Goal: Use online tool/utility: Utilize a website feature to perform a specific function

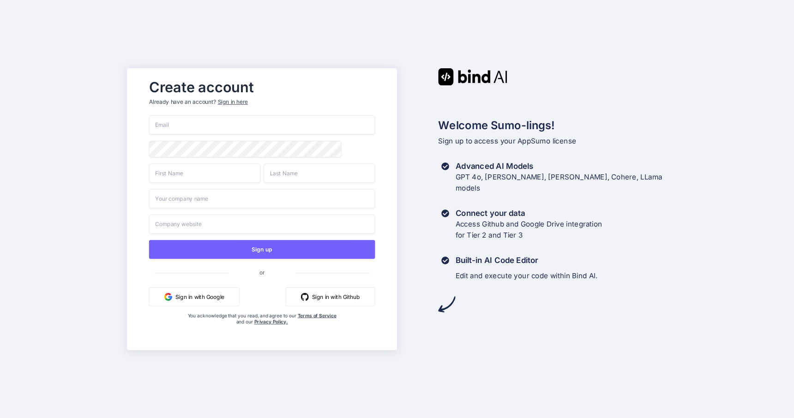
click at [191, 299] on button "Sign in with Google" at bounding box center [194, 296] width 91 height 19
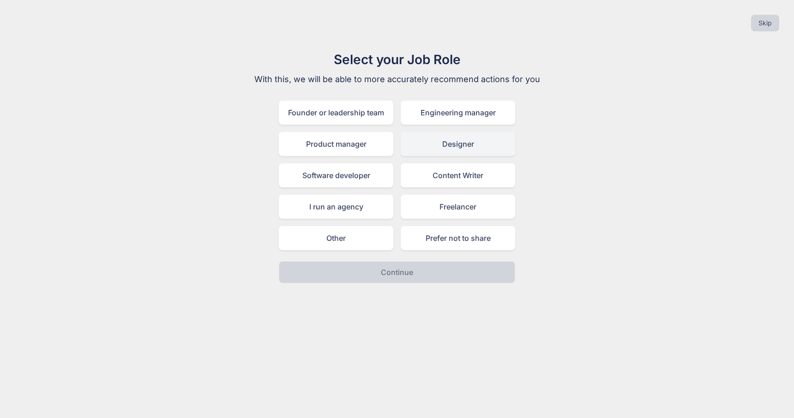
click at [468, 145] on div "Designer" at bounding box center [458, 144] width 115 height 24
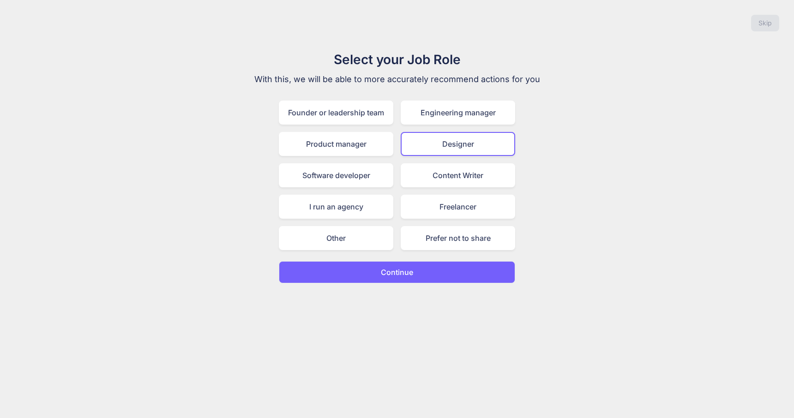
click at [399, 273] on p "Continue" at bounding box center [397, 272] width 32 height 11
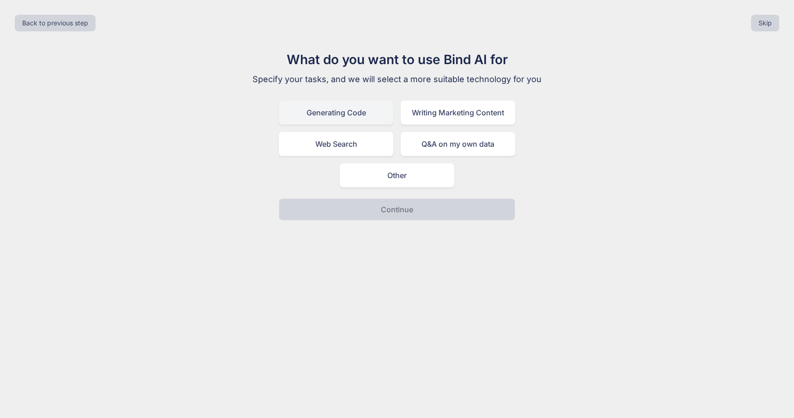
click at [353, 112] on div "Generating Code" at bounding box center [336, 113] width 115 height 24
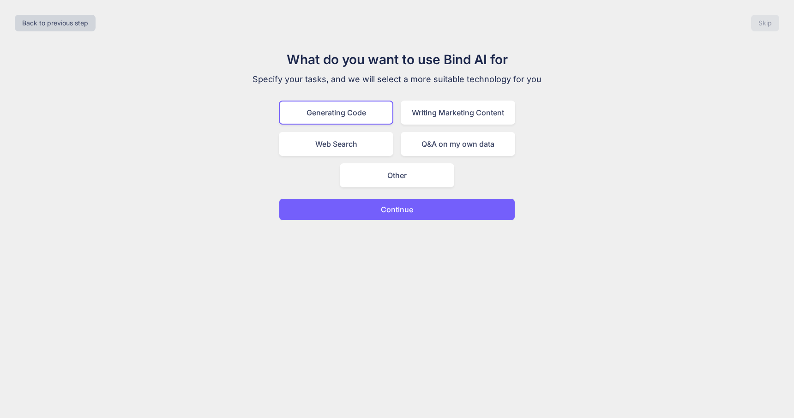
click at [405, 211] on p "Continue" at bounding box center [397, 209] width 32 height 11
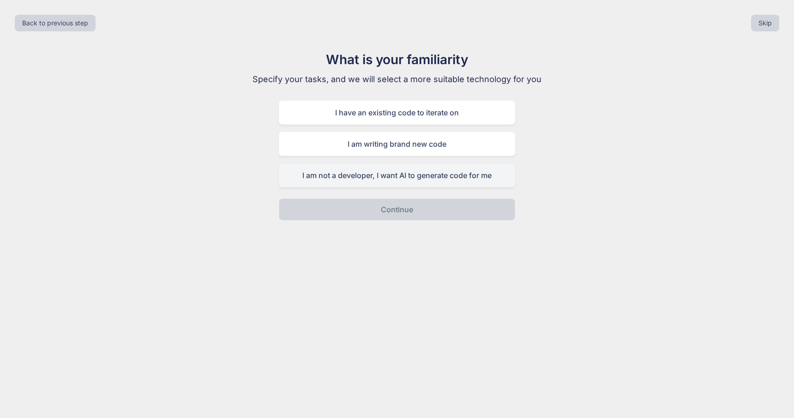
click at [426, 179] on div "I am not a developer, I want AI to generate code for me" at bounding box center [397, 175] width 236 height 24
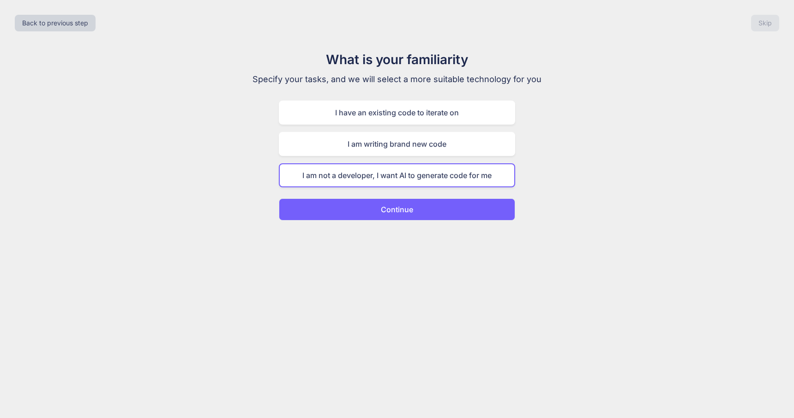
click at [408, 217] on button "Continue" at bounding box center [397, 210] width 236 height 22
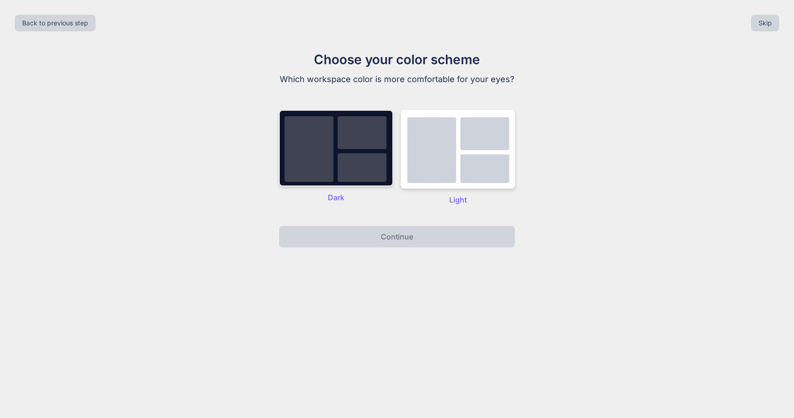
click at [310, 153] on img at bounding box center [336, 148] width 115 height 77
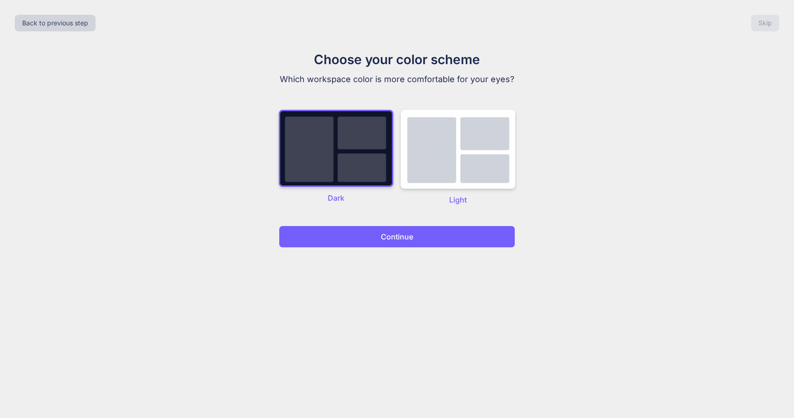
click at [427, 236] on button "Continue" at bounding box center [397, 237] width 236 height 22
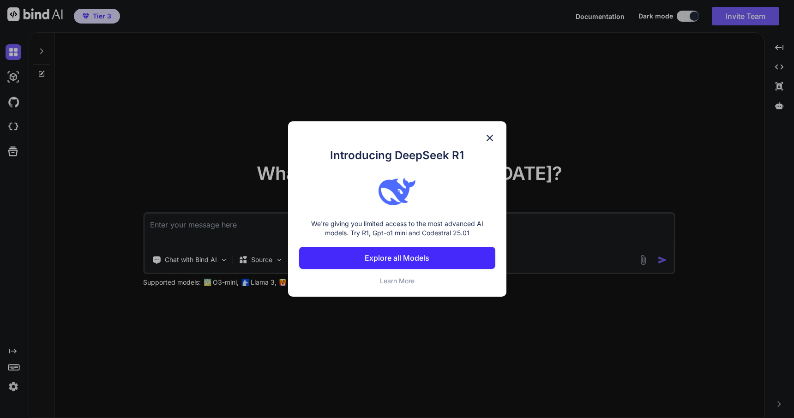
click at [489, 137] on img at bounding box center [489, 138] width 11 height 11
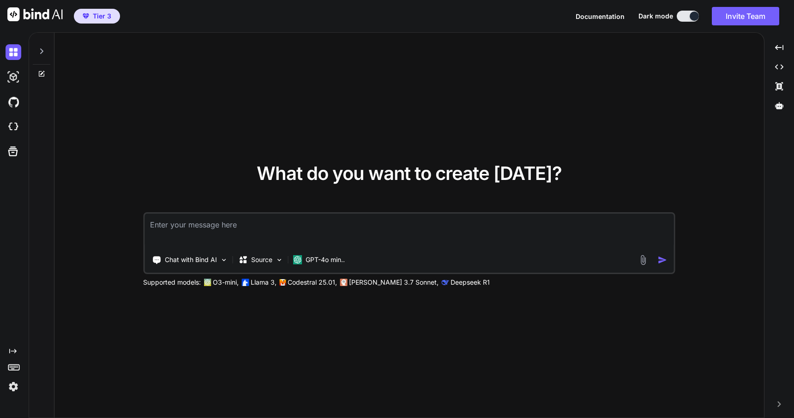
click at [17, 387] on img at bounding box center [14, 387] width 16 height 16
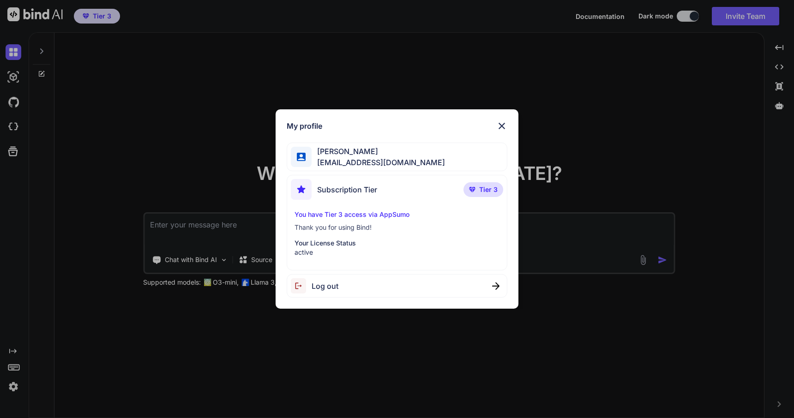
click at [338, 152] on span "Alex Carroll" at bounding box center [378, 151] width 133 height 11
click at [503, 125] on img at bounding box center [501, 126] width 11 height 11
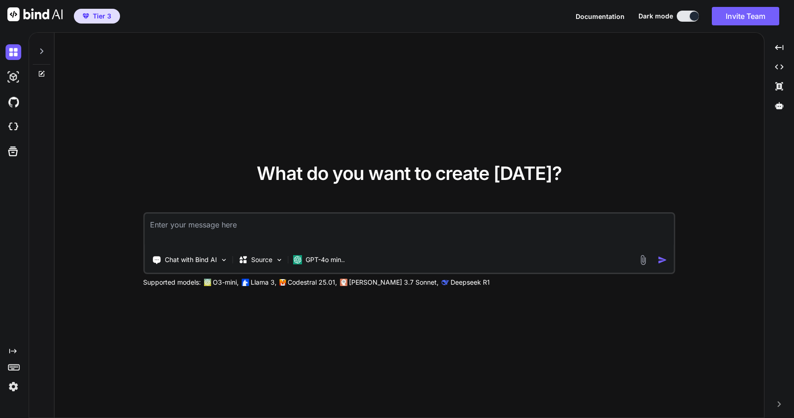
click at [280, 229] on textarea at bounding box center [410, 231] width 530 height 34
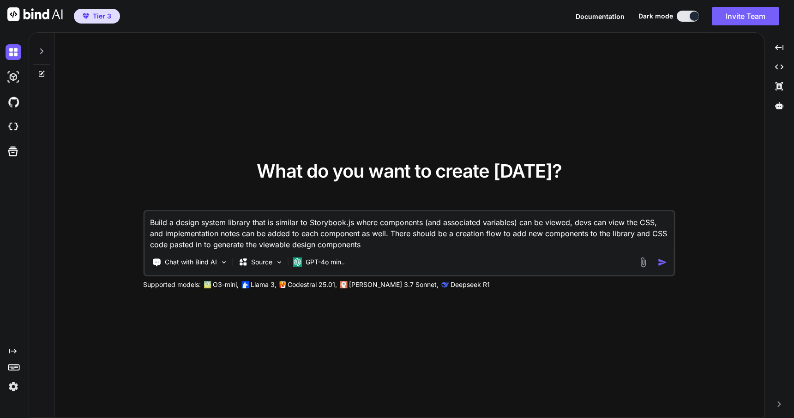
drag, startPoint x: 385, startPoint y: 242, endPoint x: 258, endPoint y: 182, distance: 140.7
click at [258, 182] on div "What do you want to create today? Build a design system library that is similar…" at bounding box center [409, 225] width 532 height 127
paste textarea "comprehensive design system library similar to Storybook.js that allows designe…"
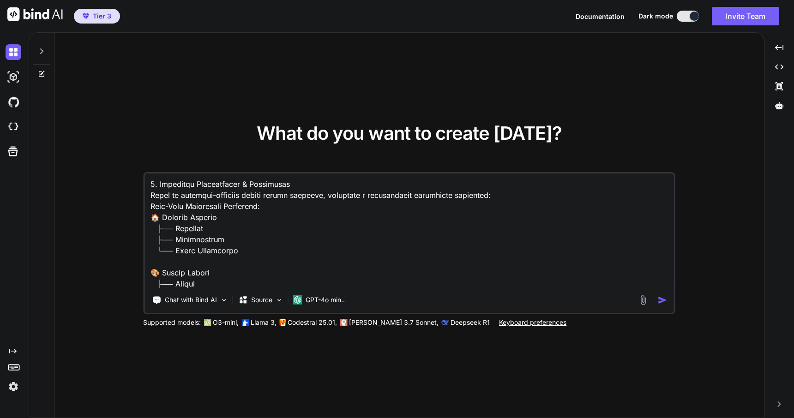
scroll to position [150, 0]
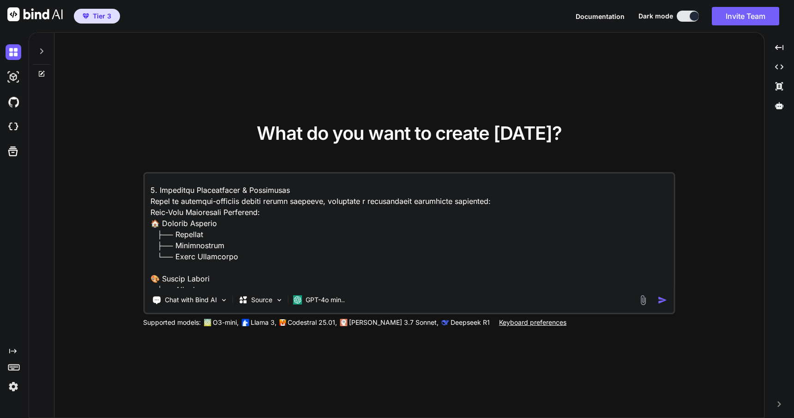
click at [527, 203] on textarea at bounding box center [410, 231] width 530 height 115
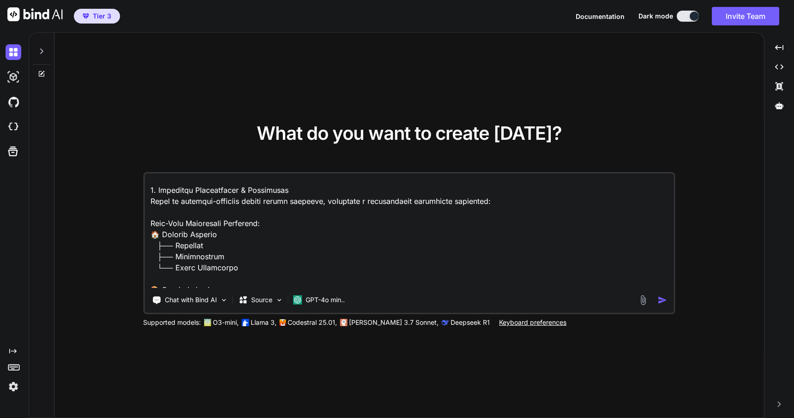
click at [257, 223] on textarea at bounding box center [410, 231] width 530 height 115
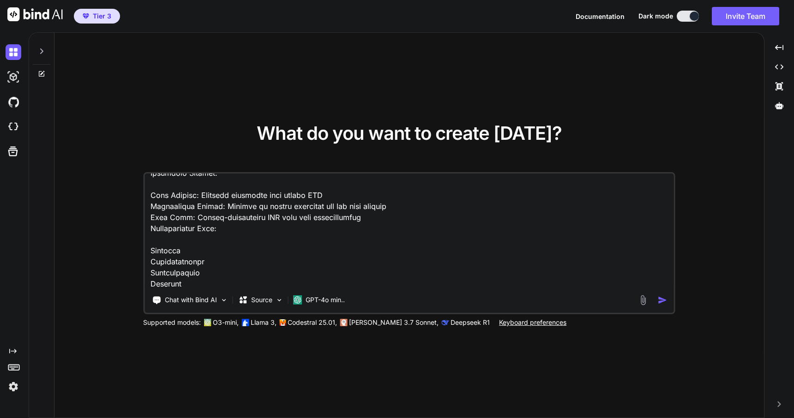
scroll to position [1388, 0]
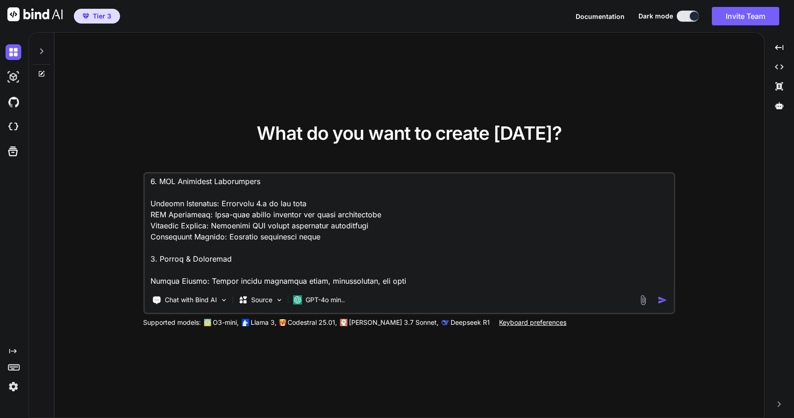
type textarea "Build a comprehensive design system library similar to Storybook.js that allows…"
click at [665, 299] on img "button" at bounding box center [663, 301] width 10 height 10
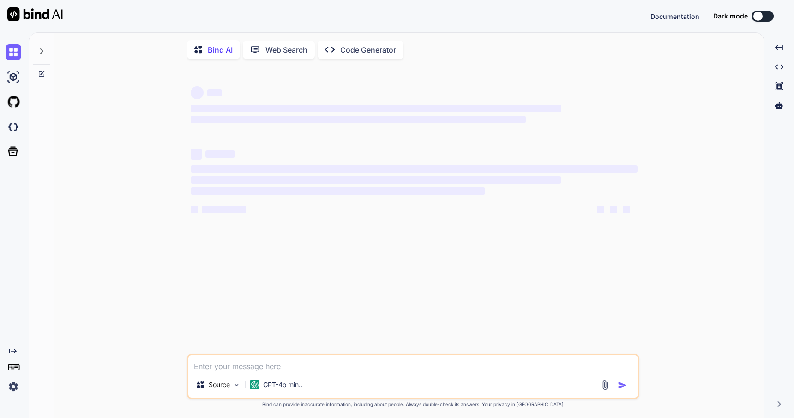
type textarea "x"
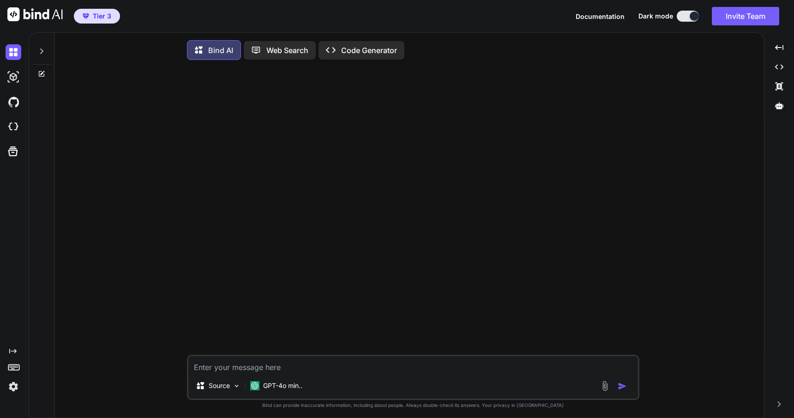
click at [308, 254] on div at bounding box center [414, 211] width 451 height 288
click at [245, 371] on textarea at bounding box center [413, 364] width 450 height 17
click at [15, 78] on img at bounding box center [14, 77] width 16 height 16
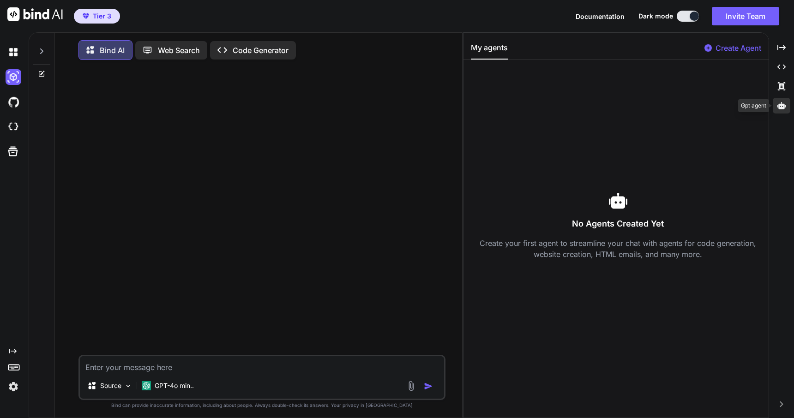
click at [780, 102] on icon at bounding box center [782, 106] width 8 height 8
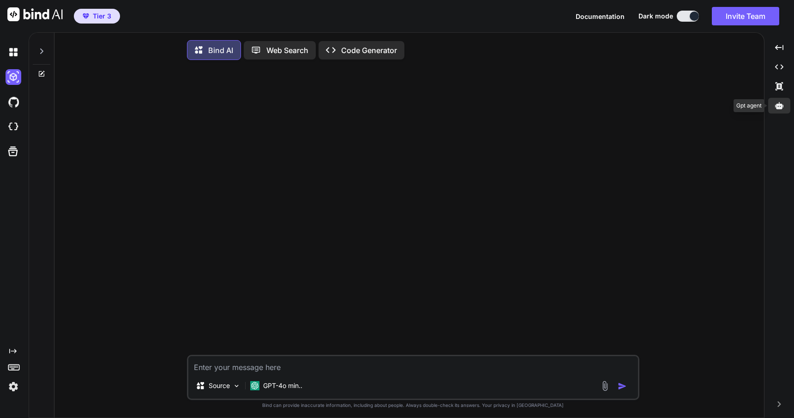
click at [780, 102] on icon at bounding box center [779, 106] width 8 height 8
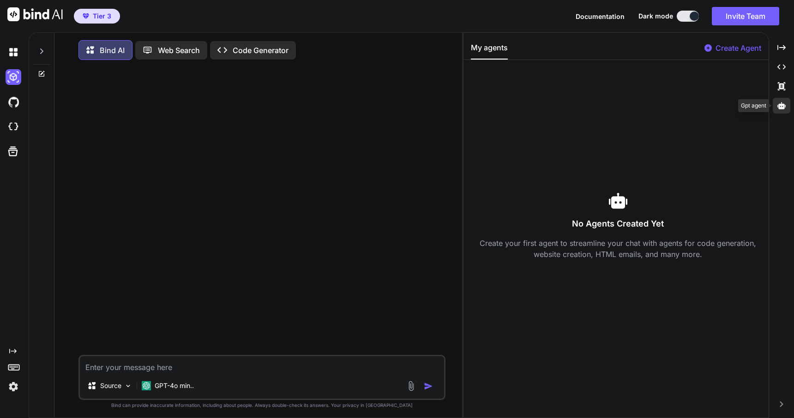
click at [780, 102] on icon at bounding box center [782, 106] width 8 height 8
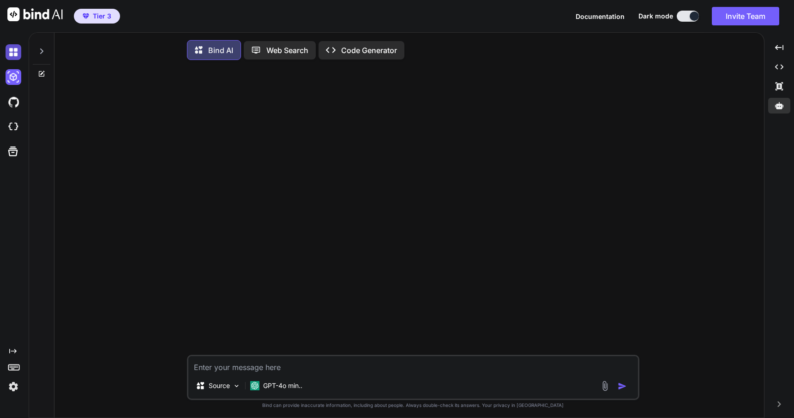
click at [12, 52] on img at bounding box center [14, 52] width 16 height 16
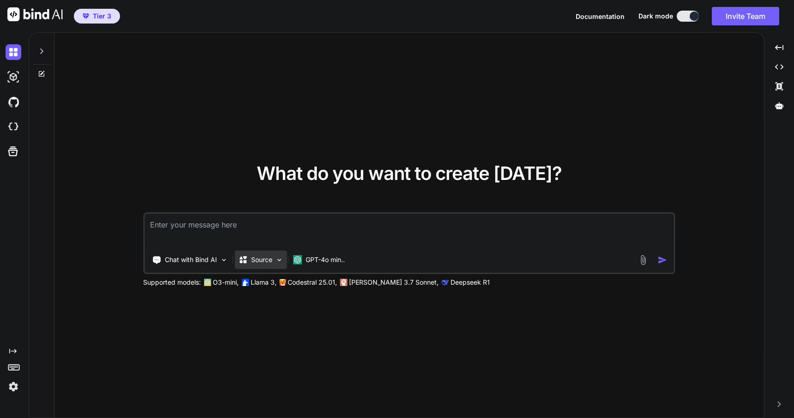
click at [274, 257] on div "Source" at bounding box center [261, 260] width 52 height 18
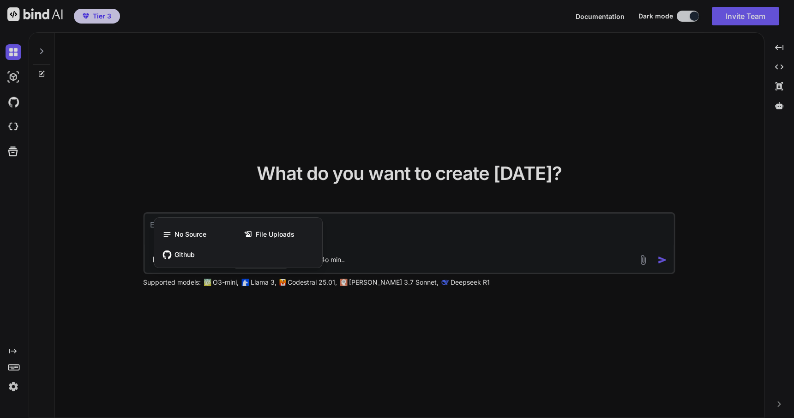
click at [247, 350] on div at bounding box center [397, 209] width 794 height 418
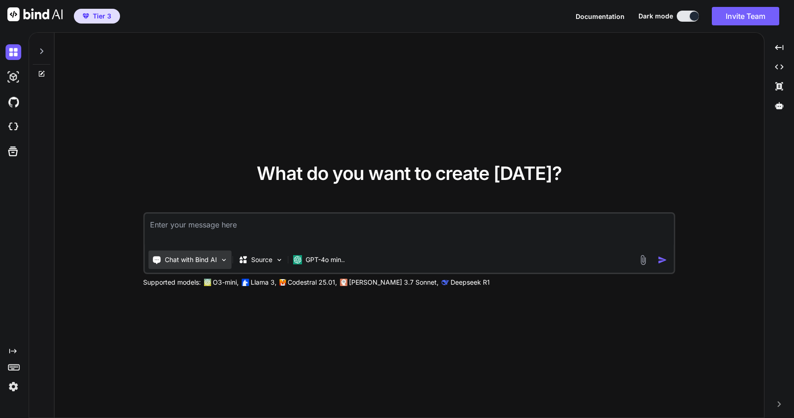
click at [224, 261] on img at bounding box center [224, 260] width 8 height 8
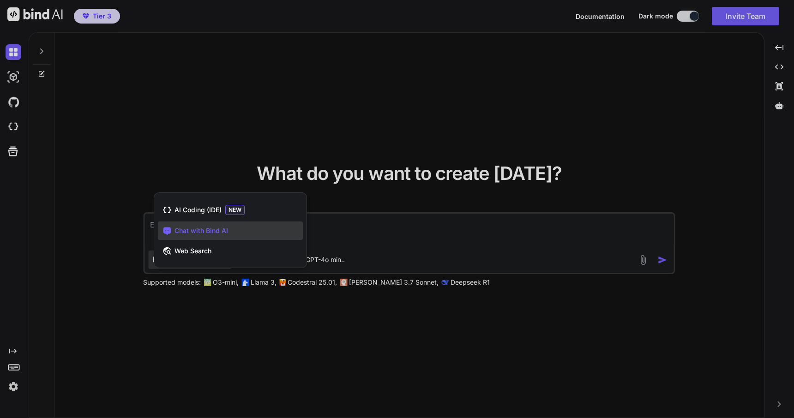
click at [422, 322] on div at bounding box center [397, 209] width 794 height 418
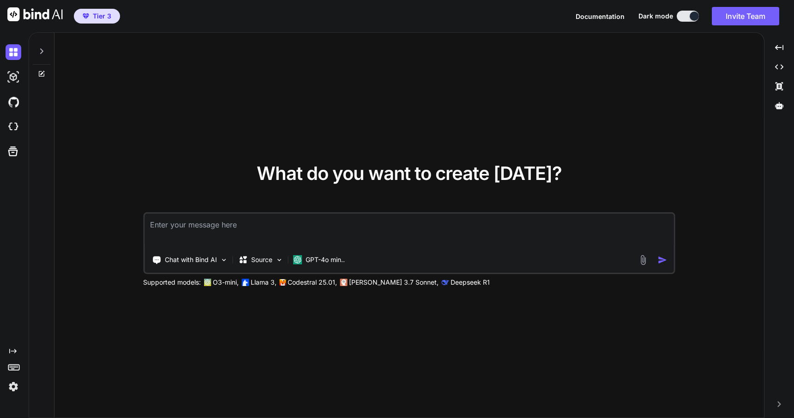
click at [42, 74] on icon at bounding box center [41, 73] width 7 height 7
click at [44, 50] on icon at bounding box center [41, 51] width 7 height 7
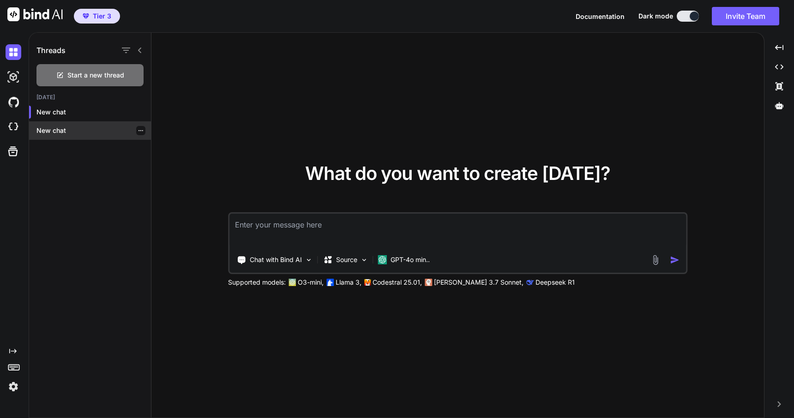
click at [51, 131] on p "New chat" at bounding box center [93, 130] width 115 height 9
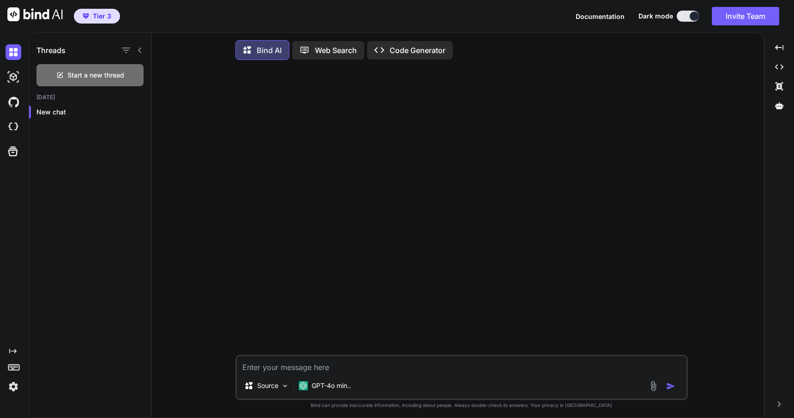
click at [435, 53] on p "Code Generator" at bounding box center [418, 50] width 56 height 11
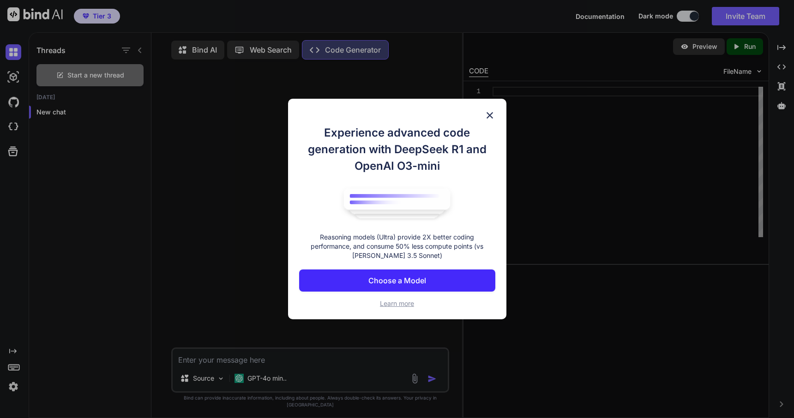
click at [488, 112] on img at bounding box center [489, 115] width 11 height 11
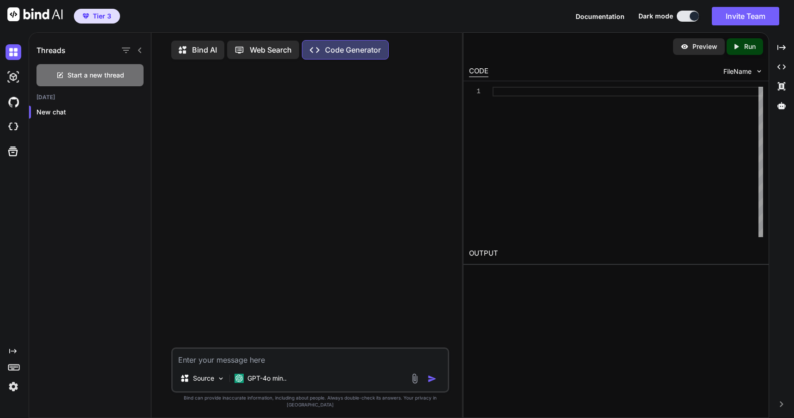
click at [207, 45] on p "Bind AI" at bounding box center [204, 49] width 25 height 11
type textarea "x"
paste textarea "Lorem i dolorsitametc adipis elitse doeiusm tempori ut Laboreetd.ma aliq enimad…"
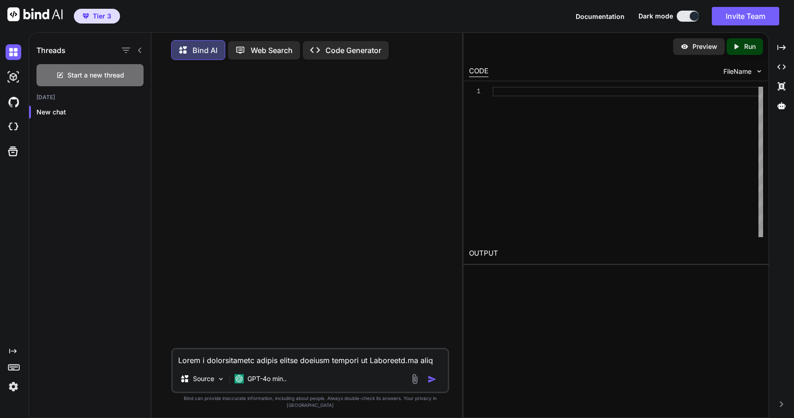
scroll to position [2117, 0]
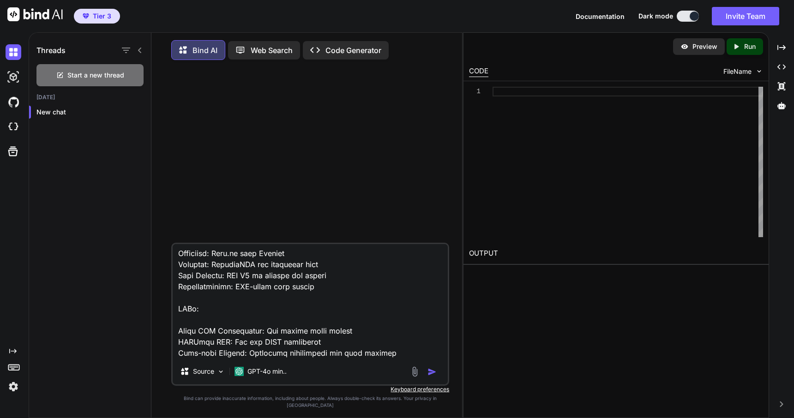
type textarea "Lorem i dolorsitametc adipis elitse doeiusm tempori ut Laboreetd.ma aliq enimad…"
click at [433, 377] on img "button" at bounding box center [432, 372] width 9 height 9
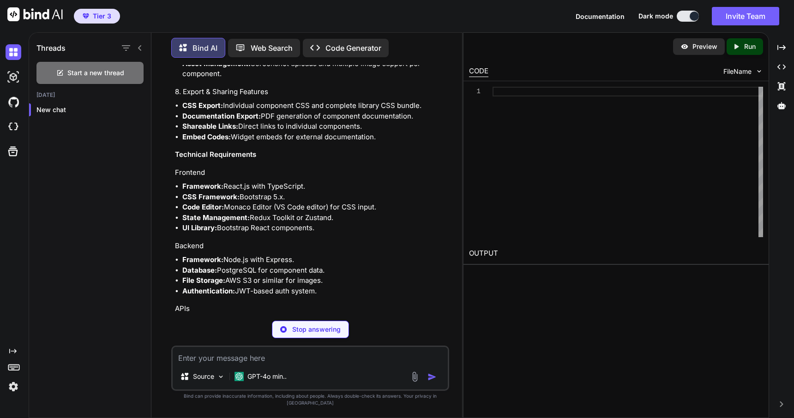
scroll to position [1669, 0]
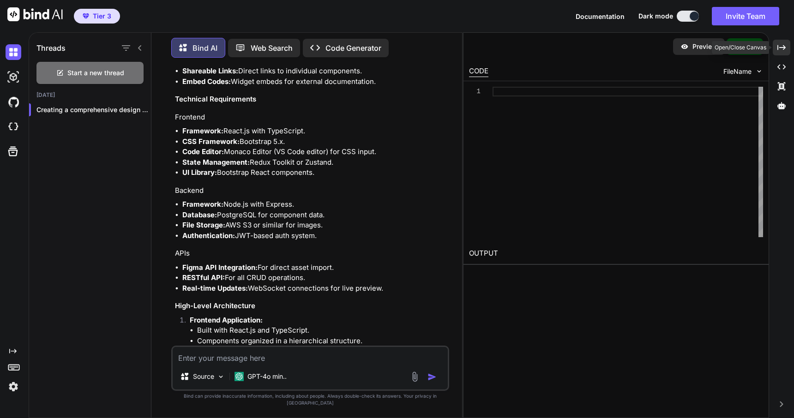
click at [783, 49] on icon "Created with Pixso." at bounding box center [782, 47] width 8 height 8
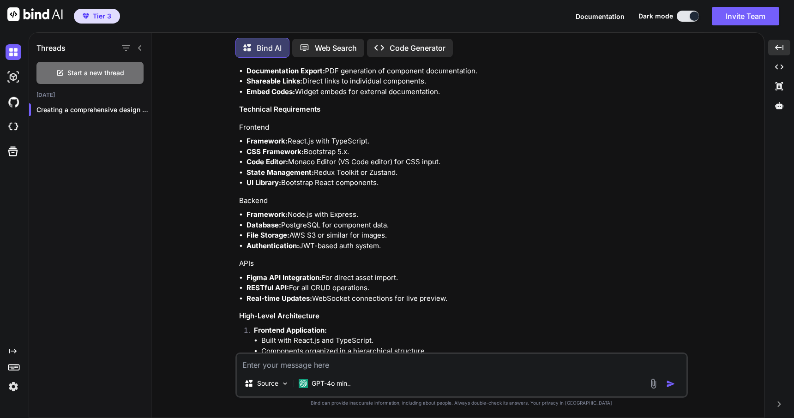
scroll to position [1565, 0]
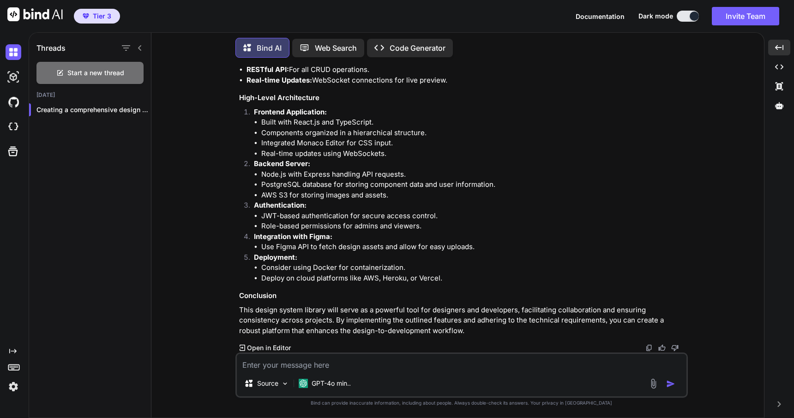
click at [285, 306] on p "This design system library will serve as a powerful tool for designers and deve…" at bounding box center [462, 320] width 447 height 31
click at [262, 346] on p "Open in Editor" at bounding box center [269, 348] width 44 height 9
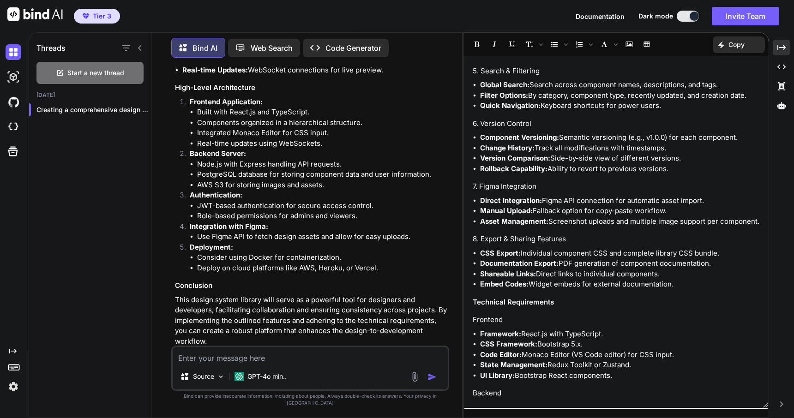
scroll to position [1185, 0]
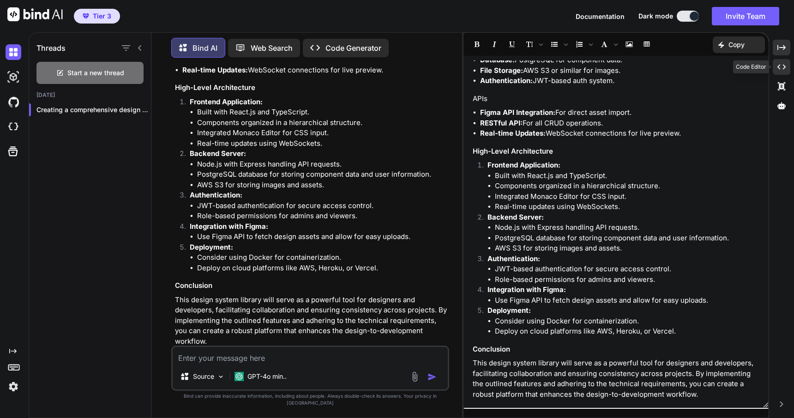
click at [780, 66] on icon "Created with Pixso." at bounding box center [782, 67] width 8 height 8
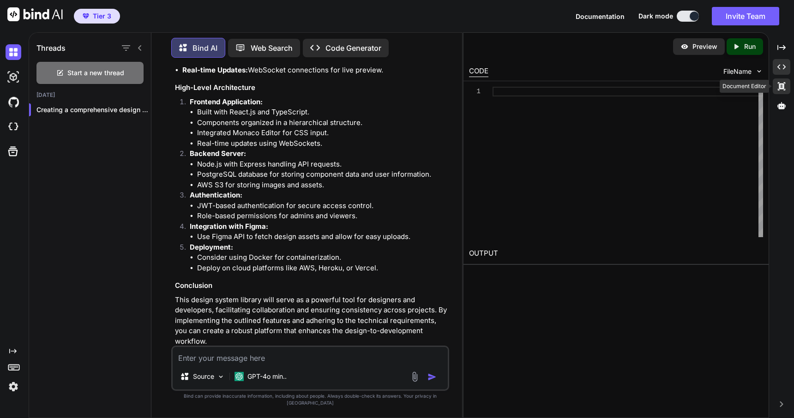
click at [781, 85] on icon "Created with Pixso." at bounding box center [782, 86] width 8 height 8
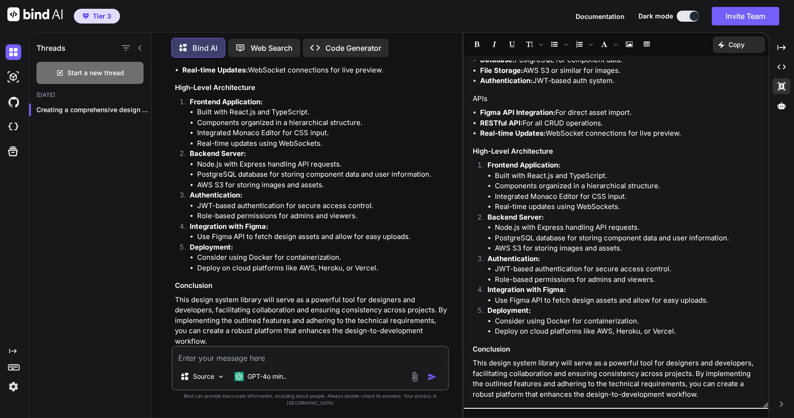
click at [547, 350] on h3 "Conclusion" at bounding box center [616, 349] width 287 height 11
click at [364, 364] on textarea at bounding box center [310, 355] width 275 height 17
click at [328, 45] on p "Code Generator" at bounding box center [354, 47] width 56 height 11
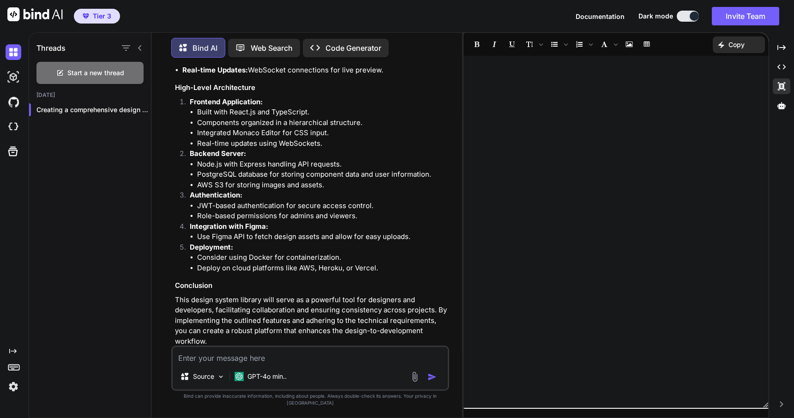
scroll to position [0, 0]
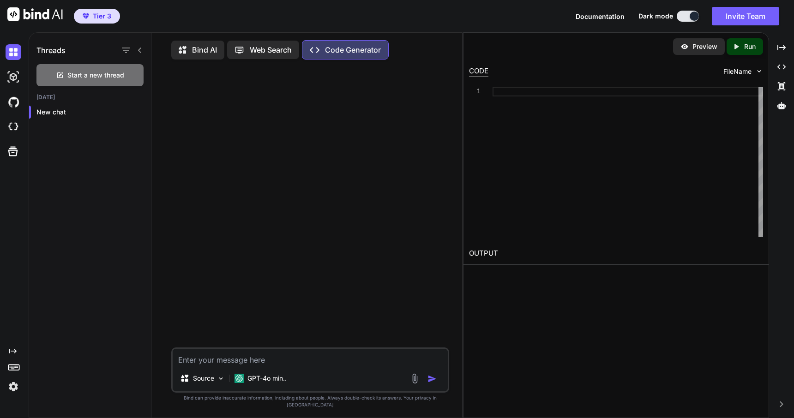
click at [211, 48] on p "Bind AI" at bounding box center [204, 49] width 25 height 11
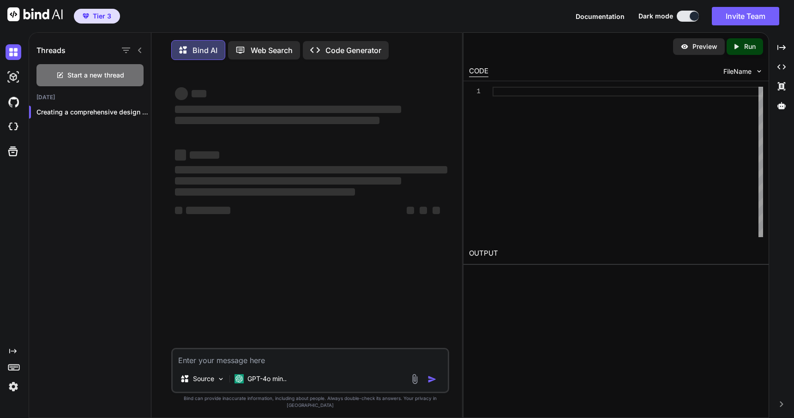
scroll to position [5, 0]
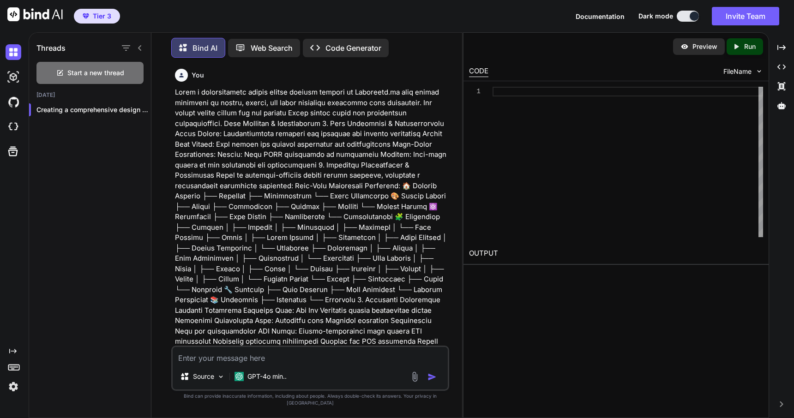
click at [244, 140] on p at bounding box center [311, 373] width 272 height 572
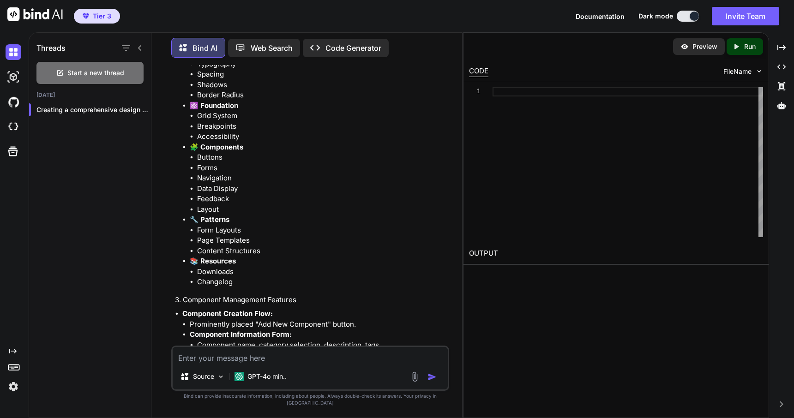
scroll to position [947, 0]
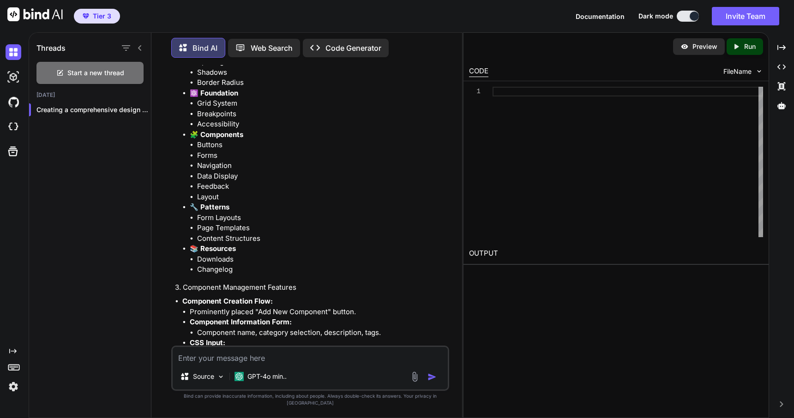
click at [688, 47] on img at bounding box center [685, 46] width 8 height 8
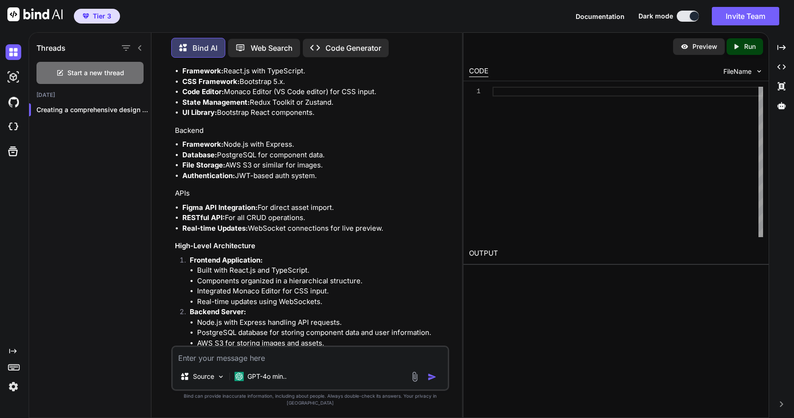
scroll to position [1898, 0]
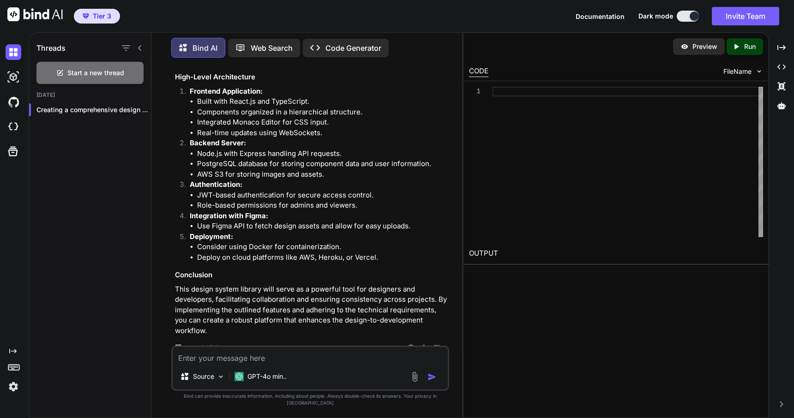
click at [249, 180] on li "AWS S3 for storing images and assets." at bounding box center [322, 174] width 250 height 11
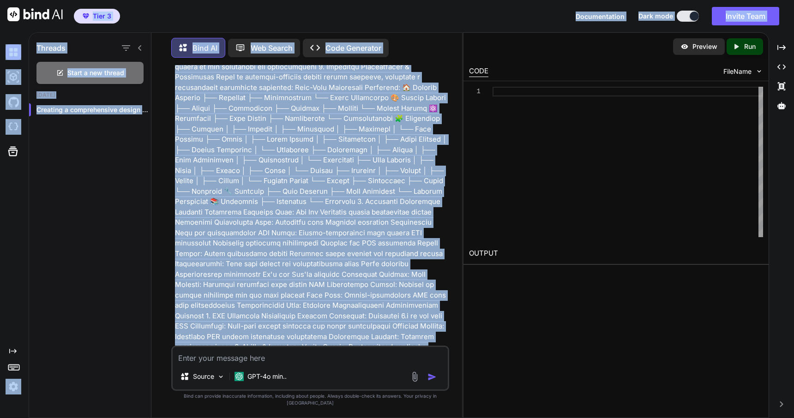
scroll to position [0, 0]
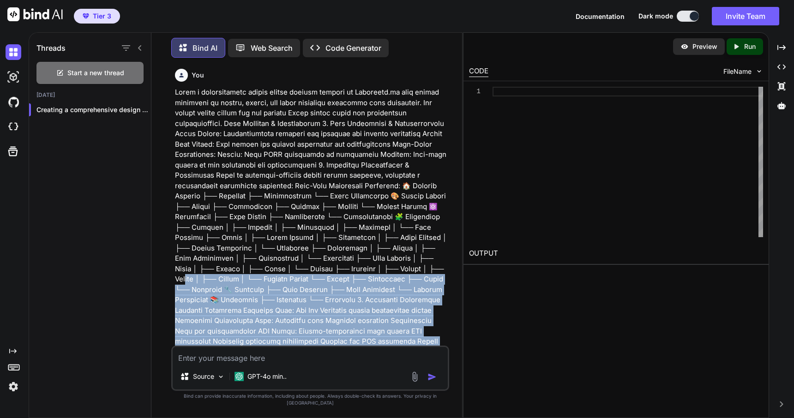
drag, startPoint x: 445, startPoint y: 330, endPoint x: 262, endPoint y: 294, distance: 186.8
click at [262, 294] on div "You Bind AI Creating a comprehensive design system library similar to Storybook…" at bounding box center [311, 205] width 276 height 281
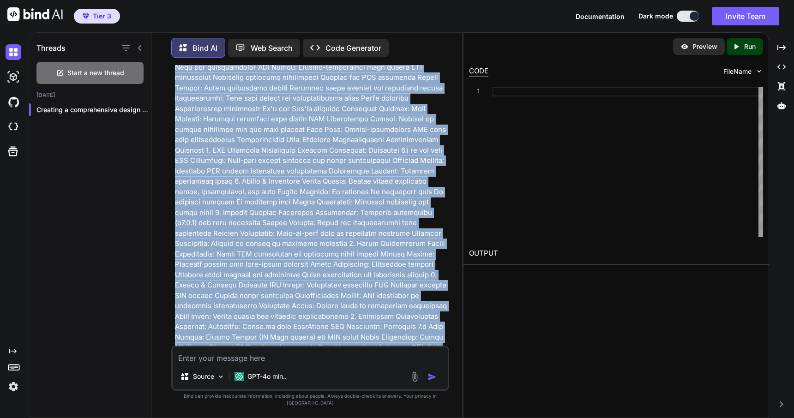
scroll to position [265, 0]
click at [262, 294] on p at bounding box center [311, 108] width 272 height 572
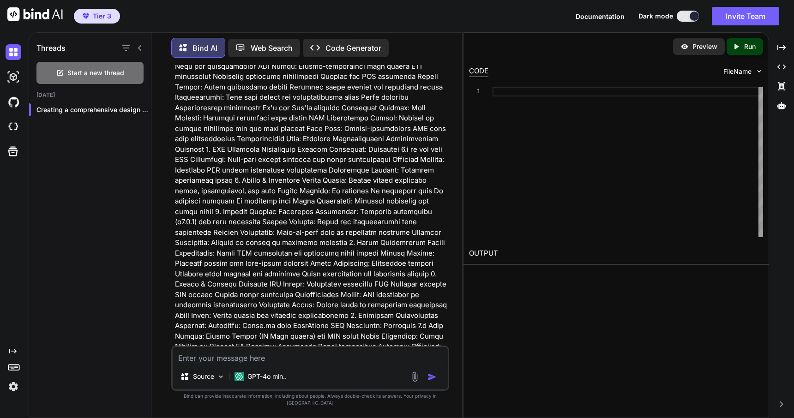
click at [294, 188] on p at bounding box center [311, 108] width 272 height 572
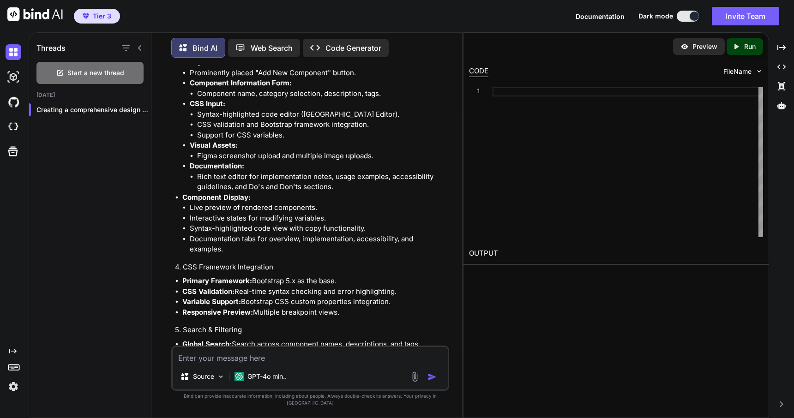
scroll to position [1381, 0]
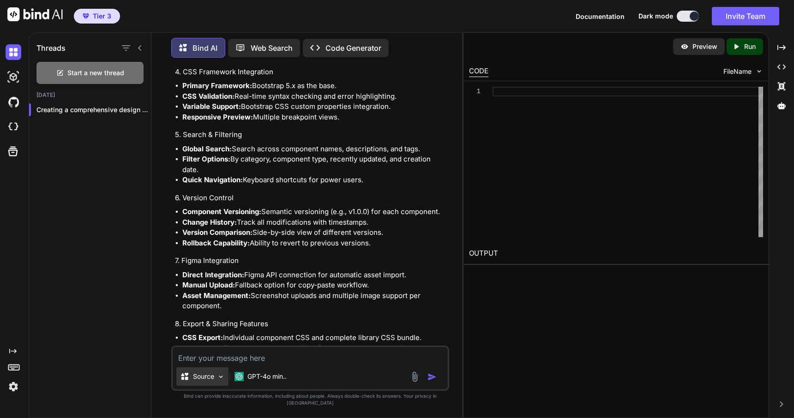
click at [212, 381] on p "Source" at bounding box center [203, 376] width 21 height 9
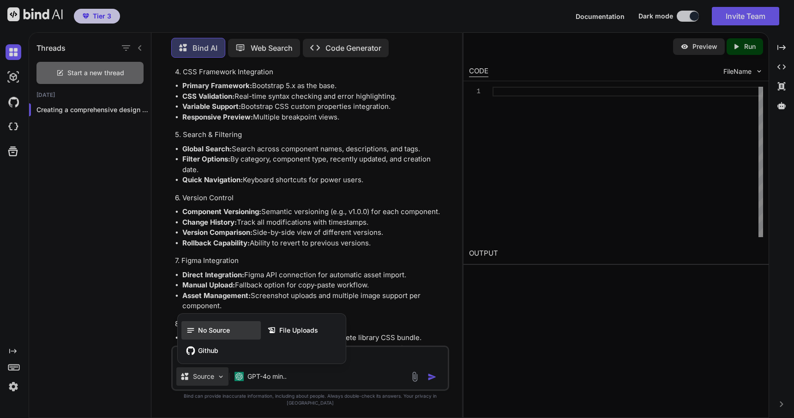
click at [199, 335] on span "No Source" at bounding box center [214, 330] width 32 height 9
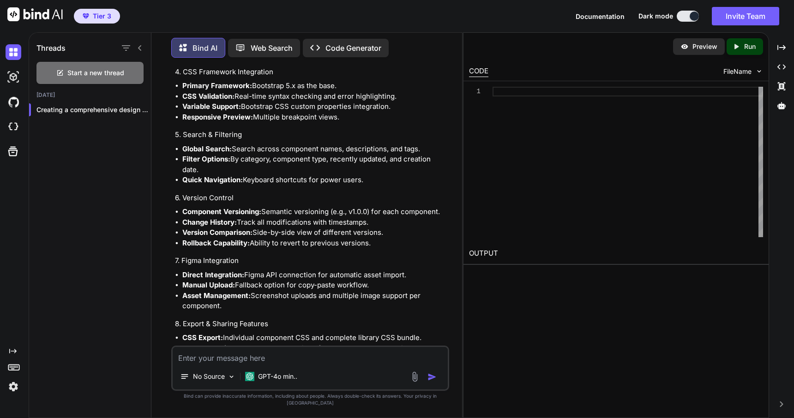
click at [198, 364] on textarea at bounding box center [310, 355] width 275 height 17
click at [351, 46] on p "Code Generator" at bounding box center [354, 47] width 56 height 11
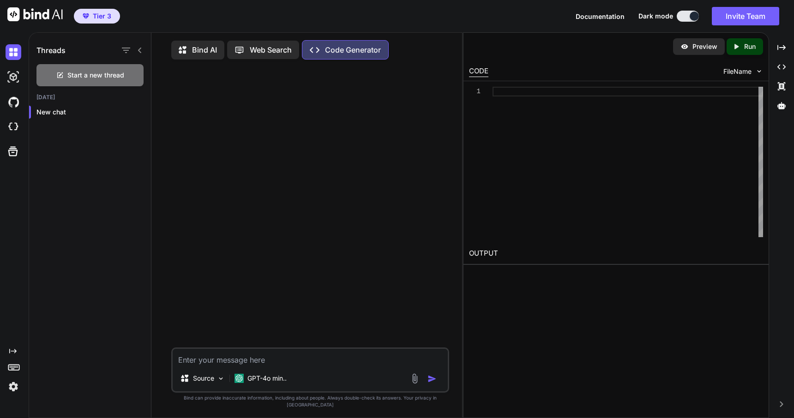
click at [203, 51] on p "Bind AI" at bounding box center [204, 49] width 25 height 11
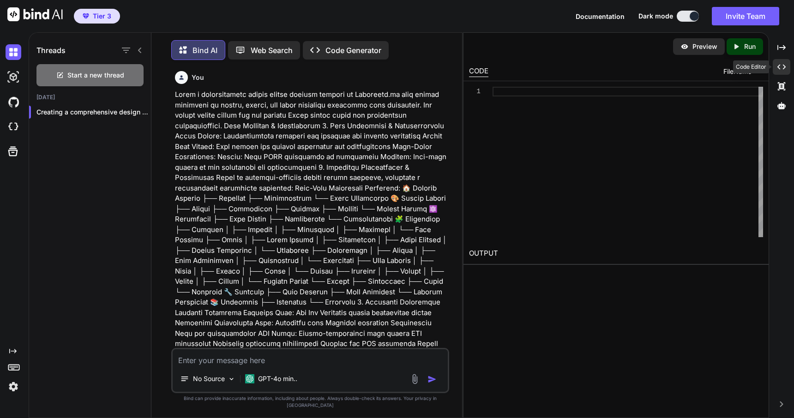
scroll to position [5, 0]
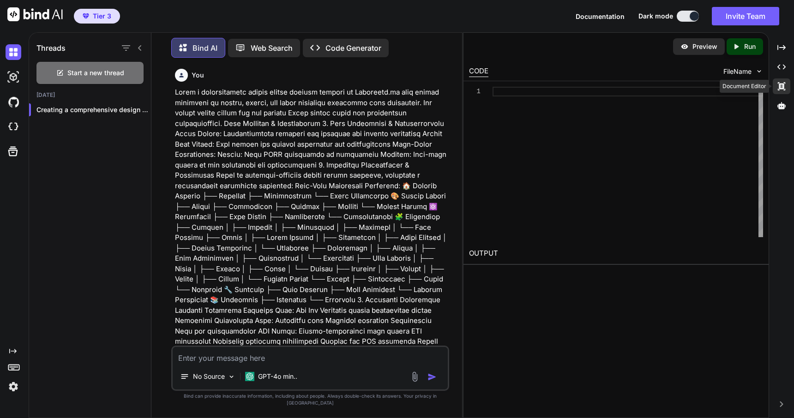
click at [780, 50] on icon at bounding box center [782, 47] width 8 height 5
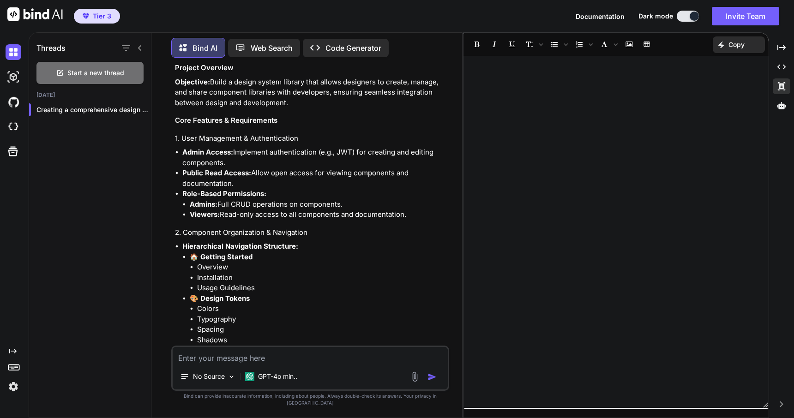
scroll to position [1214, 0]
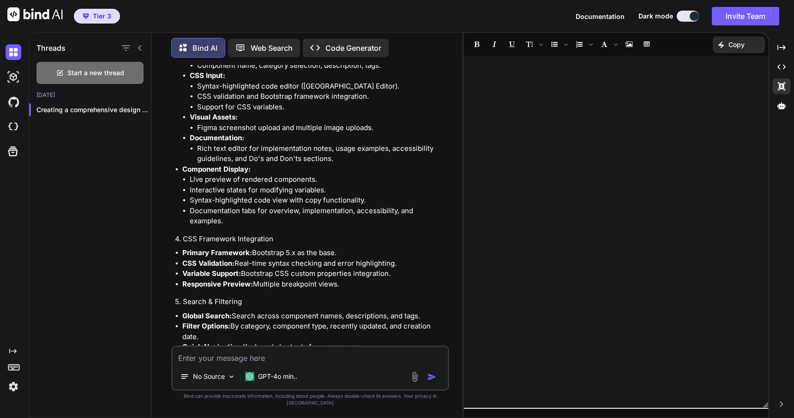
click at [629, 182] on div at bounding box center [616, 231] width 305 height 343
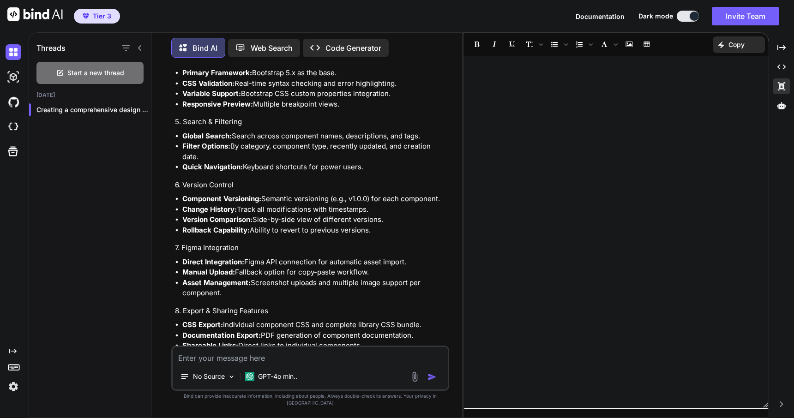
scroll to position [1898, 0]
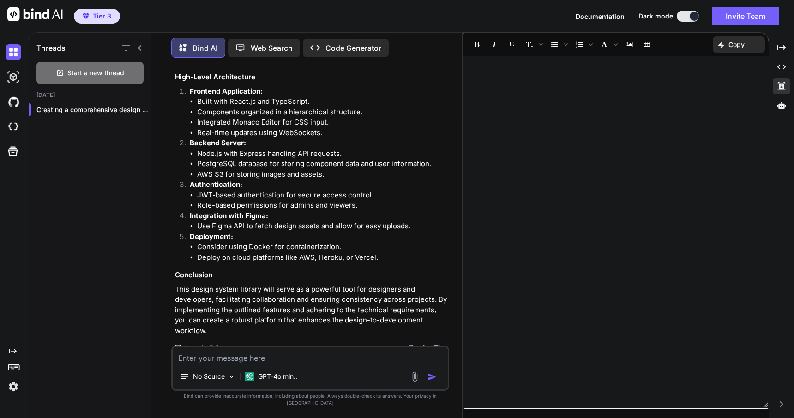
click at [410, 348] on img at bounding box center [410, 347] width 7 height 7
click at [344, 42] on p "Code Generator" at bounding box center [354, 47] width 56 height 11
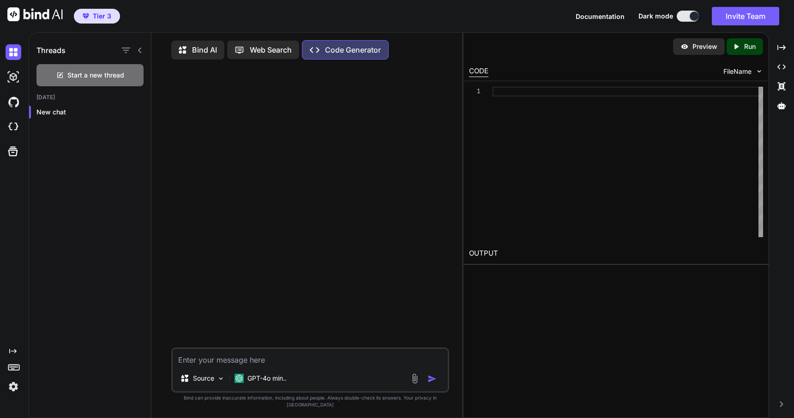
click at [201, 366] on textarea at bounding box center [310, 357] width 275 height 17
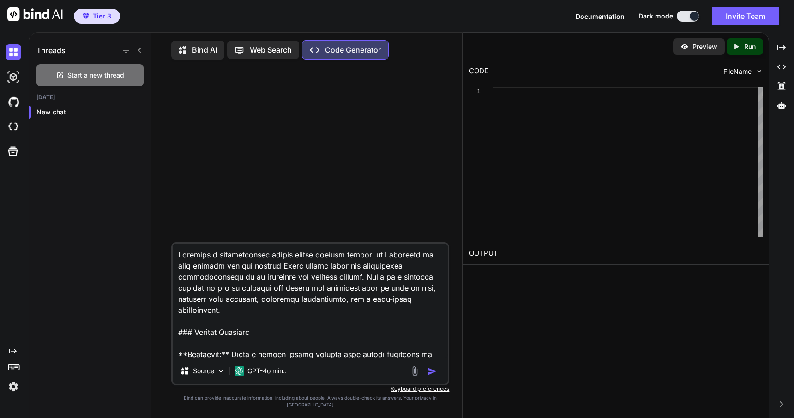
scroll to position [1674, 0]
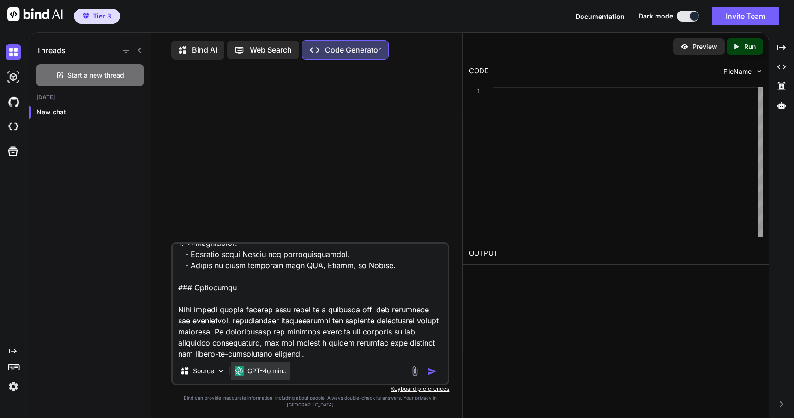
type textarea "Creating a comprehensive design system library similar to Storybook.js that bri…"
click at [265, 376] on p "GPT-4o min.." at bounding box center [266, 371] width 39 height 9
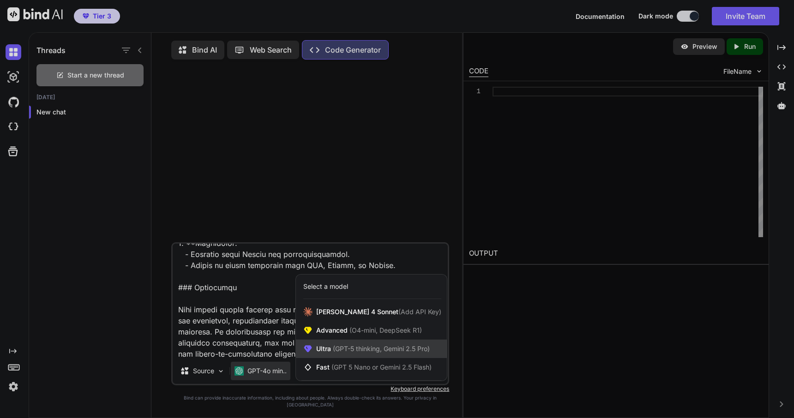
click at [391, 353] on span "(GPT-5 thinking, Gemini 2.5 Pro)" at bounding box center [380, 349] width 99 height 8
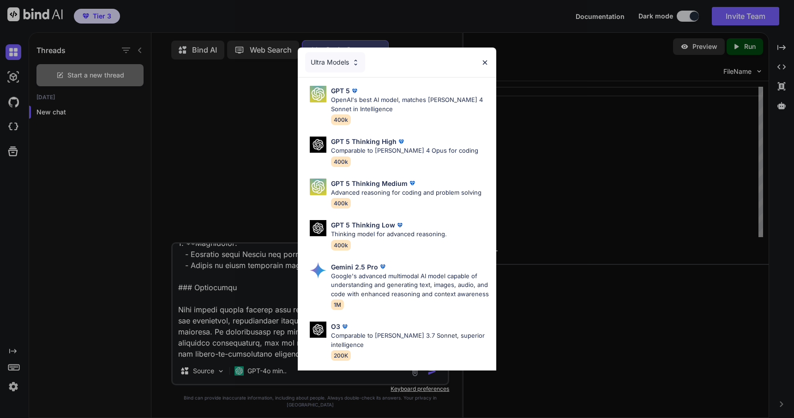
click at [246, 350] on div "Ultra Models GPT 5 OpenAI's best AI model, matches [PERSON_NAME] 4 Sonnet in In…" at bounding box center [397, 209] width 794 height 418
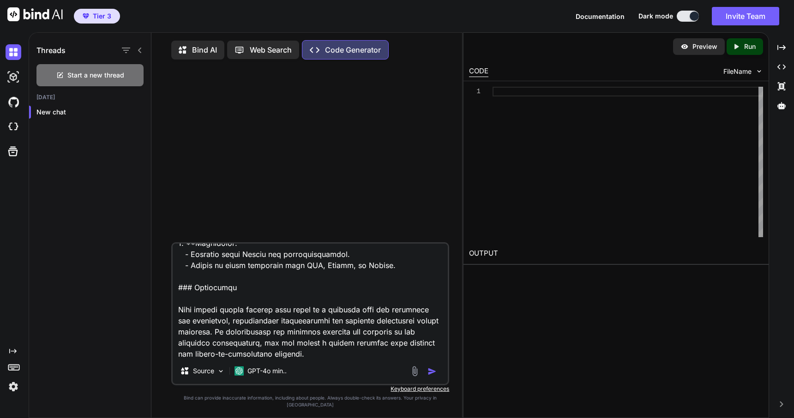
click at [429, 376] on img "button" at bounding box center [432, 371] width 9 height 9
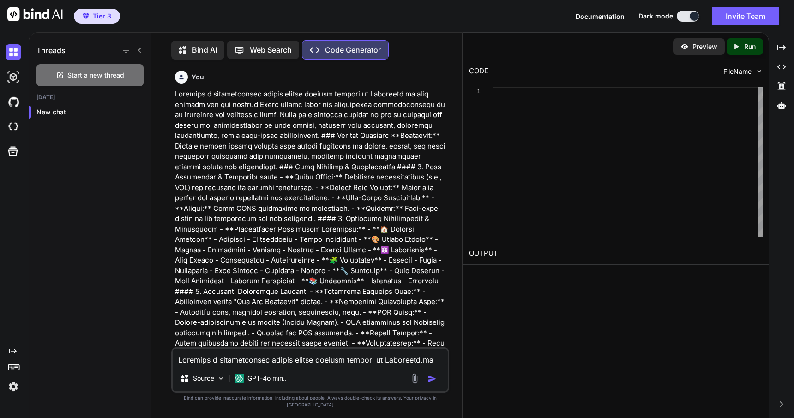
scroll to position [4, 0]
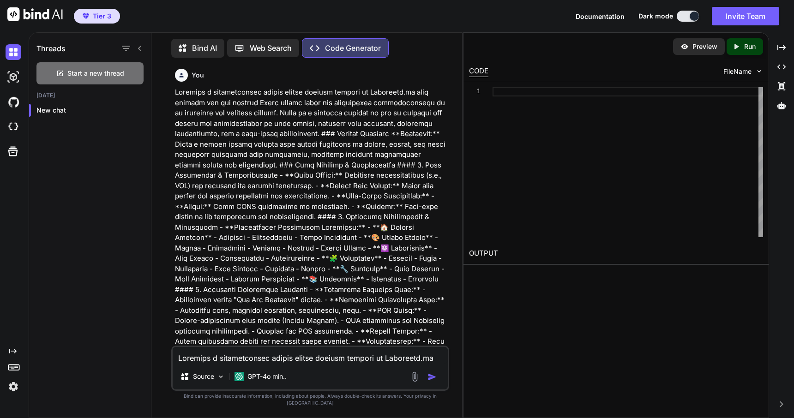
click at [432, 381] on img "button" at bounding box center [432, 377] width 9 height 9
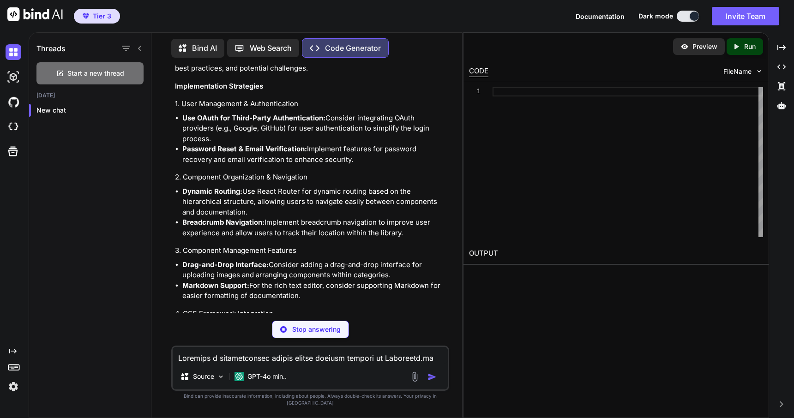
scroll to position [1098, 0]
